Goal: Information Seeking & Learning: Learn about a topic

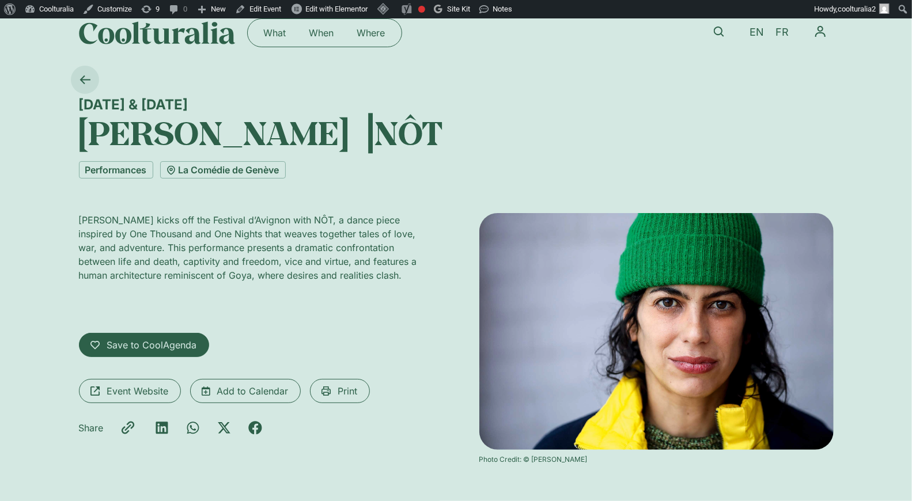
scroll to position [18, 0]
drag, startPoint x: 191, startPoint y: 105, endPoint x: 80, endPoint y: 105, distance: 111.2
click at [80, 105] on div "28 & 29 August" at bounding box center [456, 104] width 755 height 17
drag, startPoint x: 596, startPoint y: 128, endPoint x: 73, endPoint y: 130, distance: 522.4
click at [73, 130] on div "28 & 29 August Marlène Monteiro Freitas ⎥NÔT Performances La Comédie de Genève …" at bounding box center [456, 286] width 912 height 441
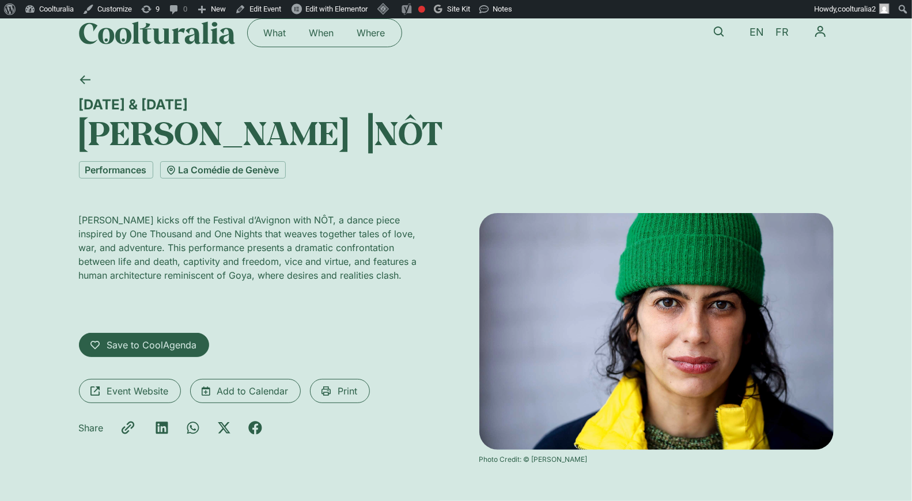
copy h1 "Marlène Monteiro Freitas ⎥NÔT"
drag, startPoint x: 392, startPoint y: 270, endPoint x: 51, endPoint y: 81, distance: 390.1
click at [51, 81] on div "28 & 29 August Marlène Monteiro Freitas ⎥NÔT Performances La Comédie de Genève …" at bounding box center [456, 286] width 912 height 441
copy div "28 & 29 August Marlène Monteiro Freitas ⎥NÔT Performances La Comédie de Genève …"
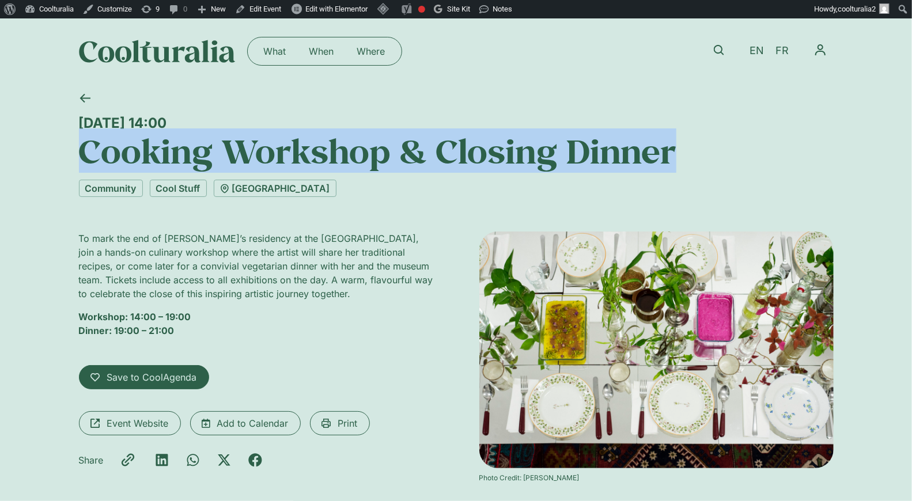
drag, startPoint x: 73, startPoint y: 153, endPoint x: 694, endPoint y: 158, distance: 620.9
click at [694, 158] on div "[DATE] 14:00 Cooking Workshop & Closing Dinner Community Cool Stuff [GEOGRAPHIC…" at bounding box center [456, 304] width 912 height 441
copy h1 "Cooking Workshop & Closing Dinner"
drag, startPoint x: 233, startPoint y: 117, endPoint x: 37, endPoint y: 115, distance: 195.8
click at [37, 115] on div "[DATE] 14:00 Cooking Workshop & Closing Dinner Community Cool Stuff [GEOGRAPHIC…" at bounding box center [456, 304] width 912 height 441
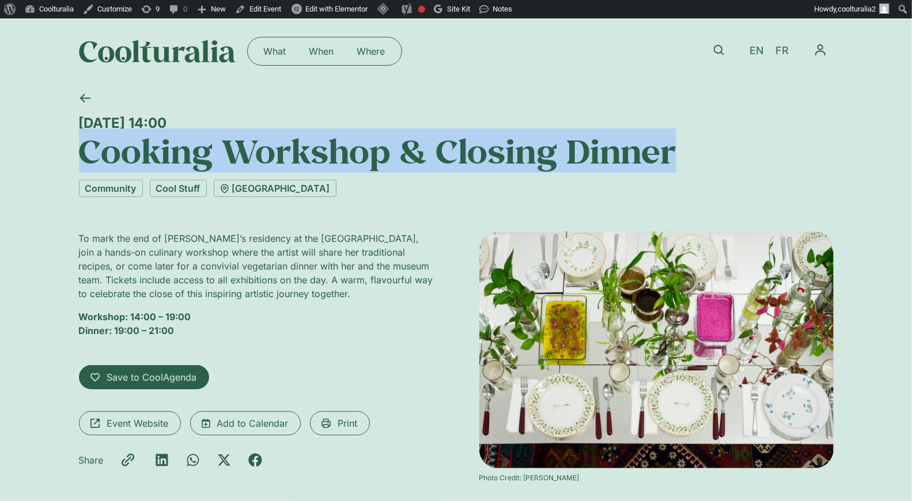
copy div "[DATE] 14:00"
